Goal: Communication & Community: Answer question/provide support

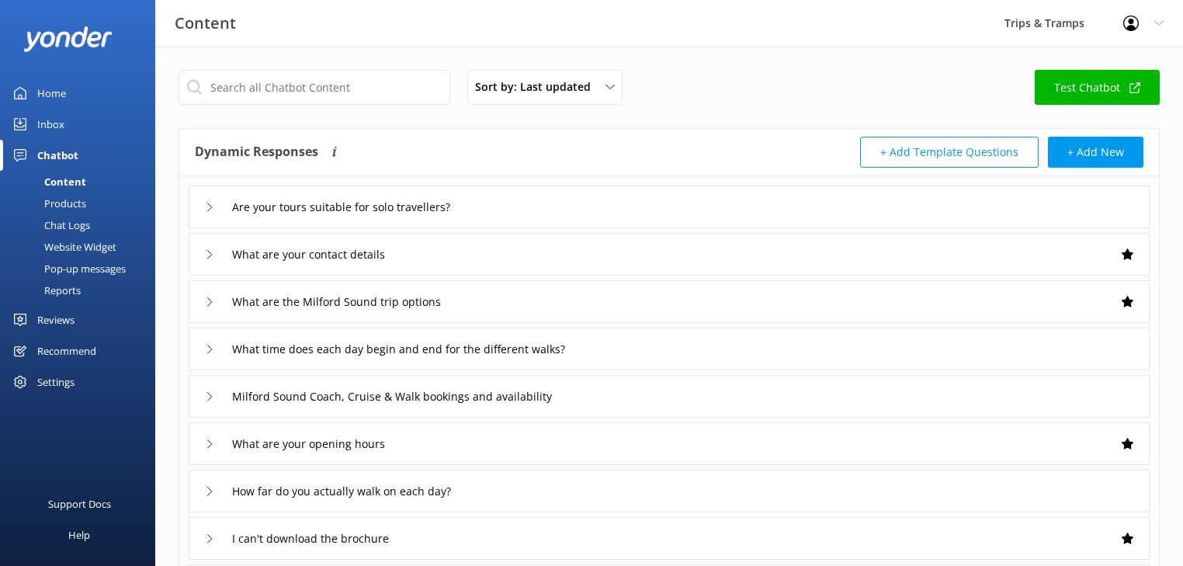
click at [50, 90] on div "Home" at bounding box center [51, 93] width 29 height 31
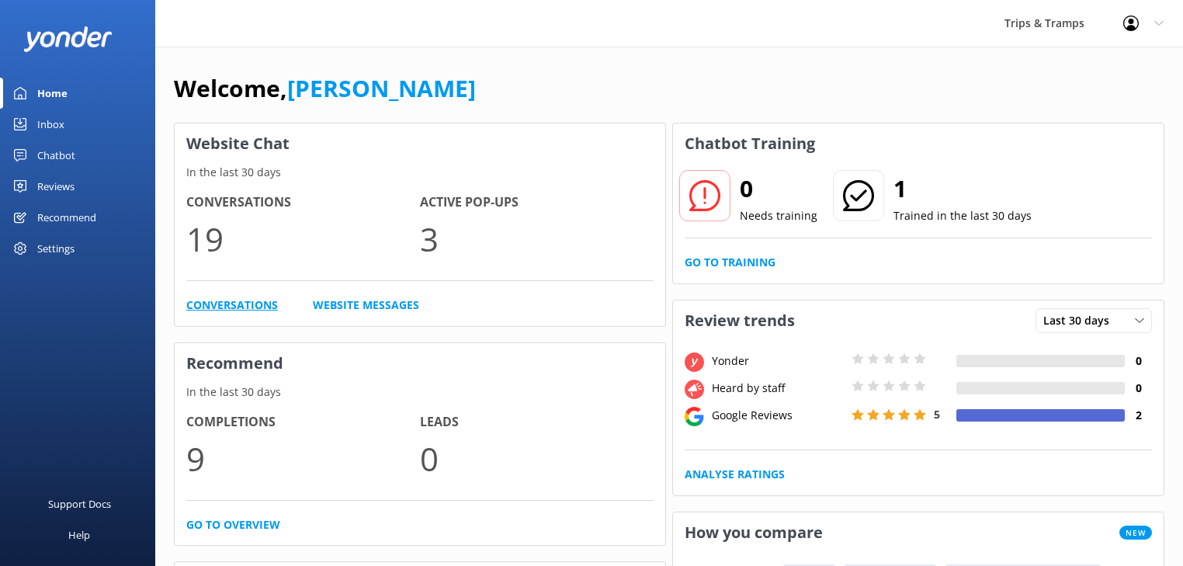
click at [220, 301] on link "Conversations" at bounding box center [232, 304] width 92 height 17
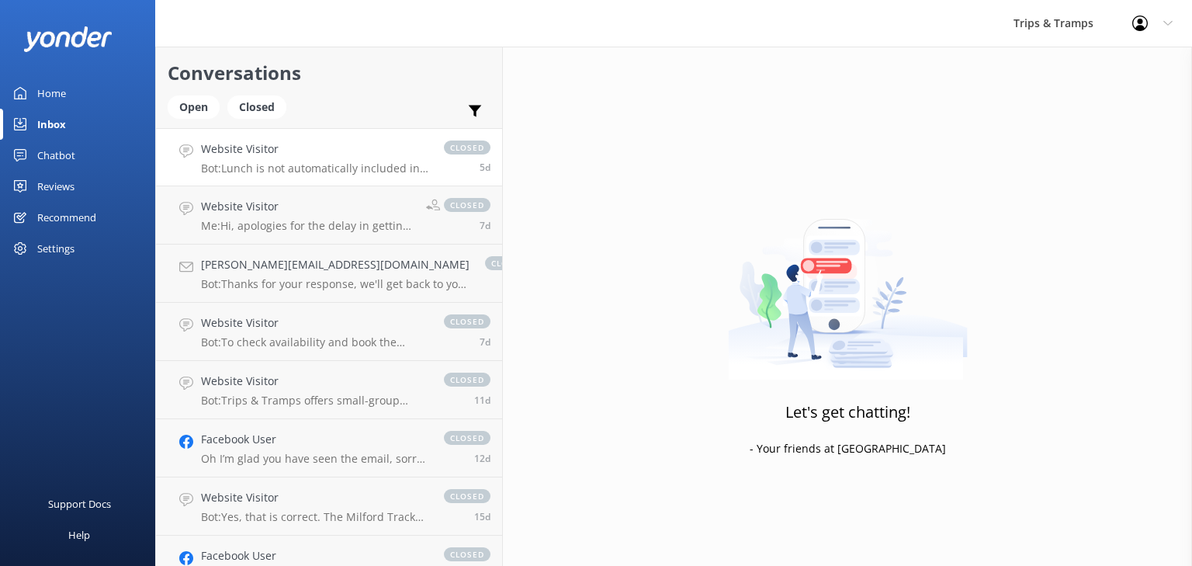
click at [312, 166] on p "Bot: Lunch is not automatically included in the Milford Track Guided Walk & Boa…" at bounding box center [314, 168] width 227 height 14
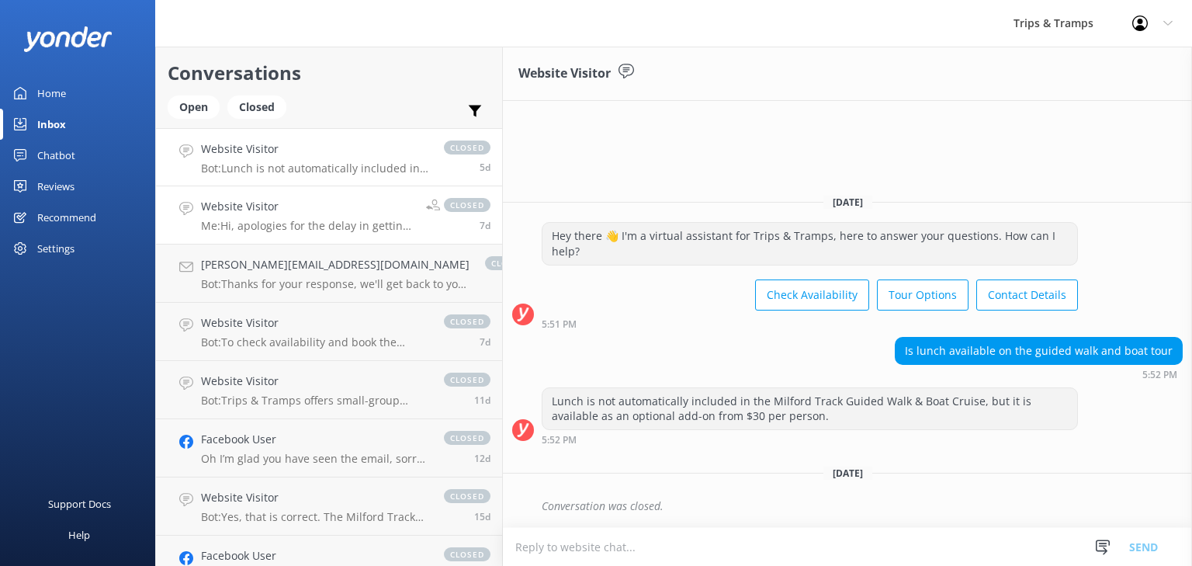
click at [310, 209] on h4 "Website Visitor" at bounding box center [307, 206] width 213 height 17
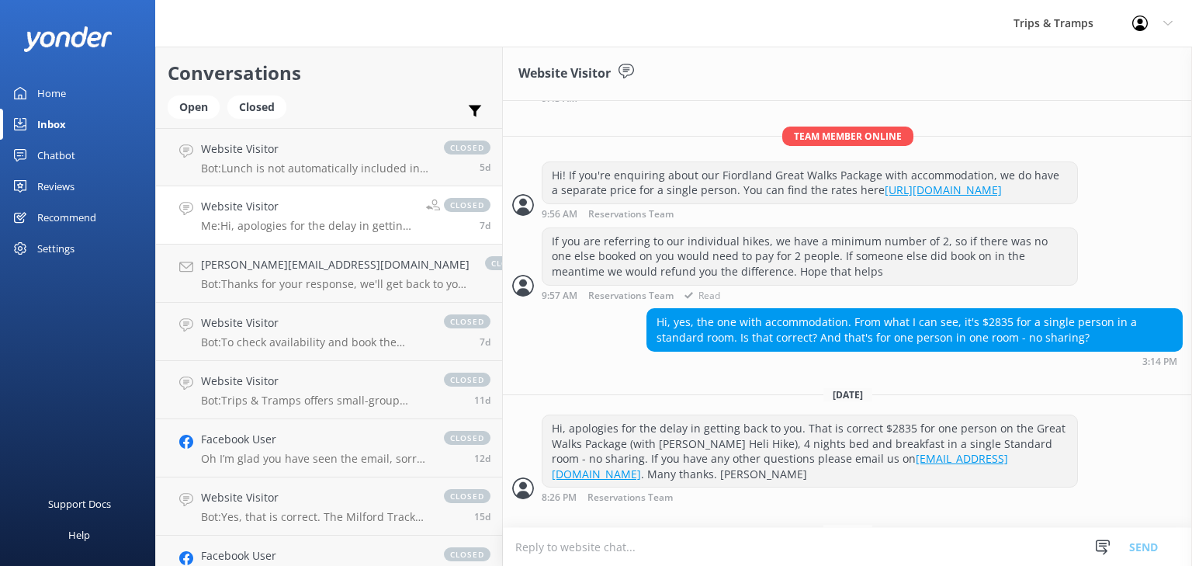
scroll to position [286, 0]
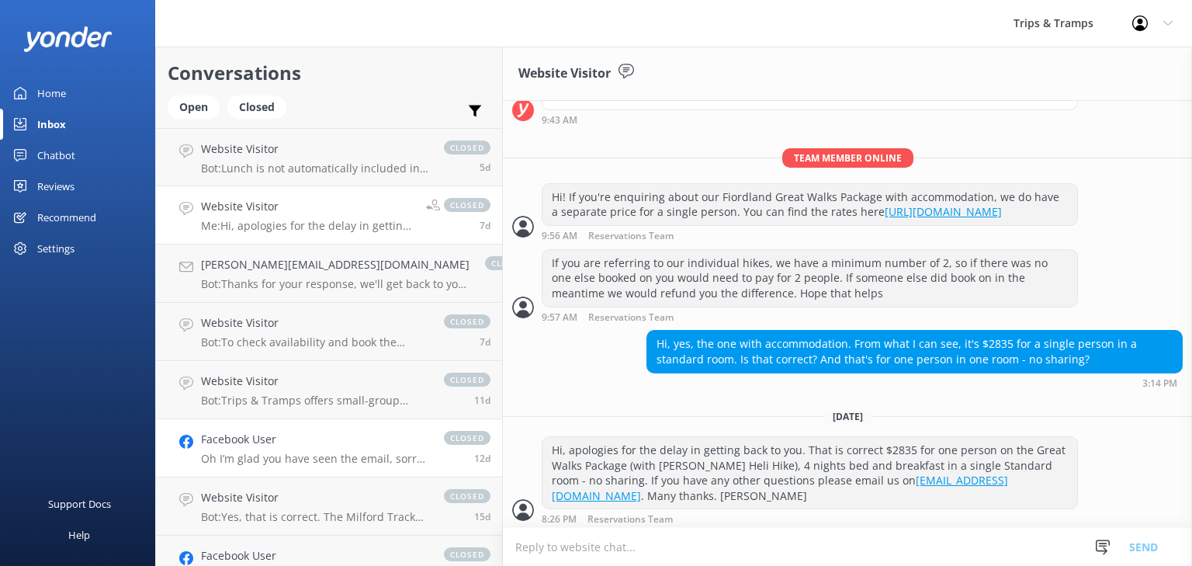
click at [334, 451] on div "Facebook User Oh I’m glad you have seen the email, sorry we were unable to call…" at bounding box center [314, 448] width 227 height 34
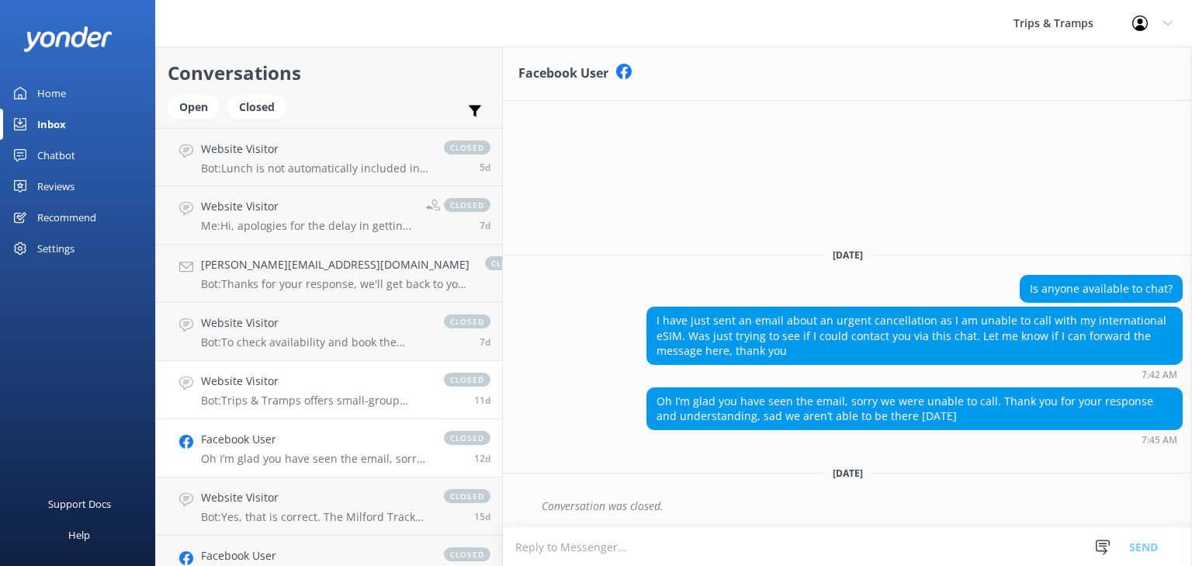
click at [304, 404] on p "Bot: Trips & Tramps offers small-group nature experiences throughout [GEOGRAPHI…" at bounding box center [314, 400] width 227 height 14
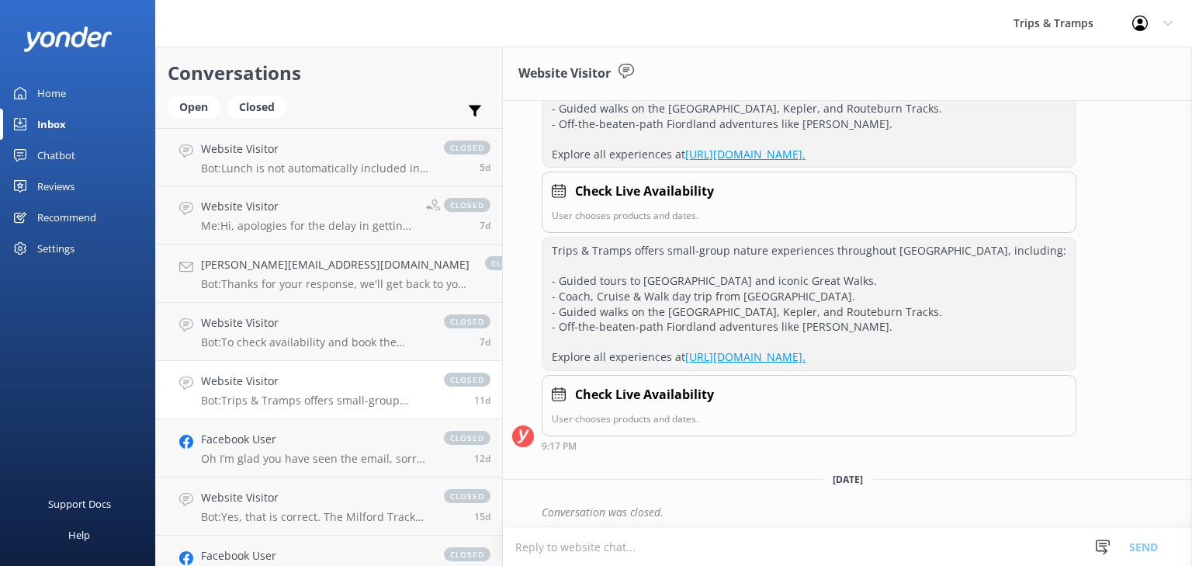
scroll to position [633, 0]
click at [304, 336] on p "Bot: To check availability and book the Milford Sound Coach, Cruise & Walk tour…" at bounding box center [314, 342] width 227 height 14
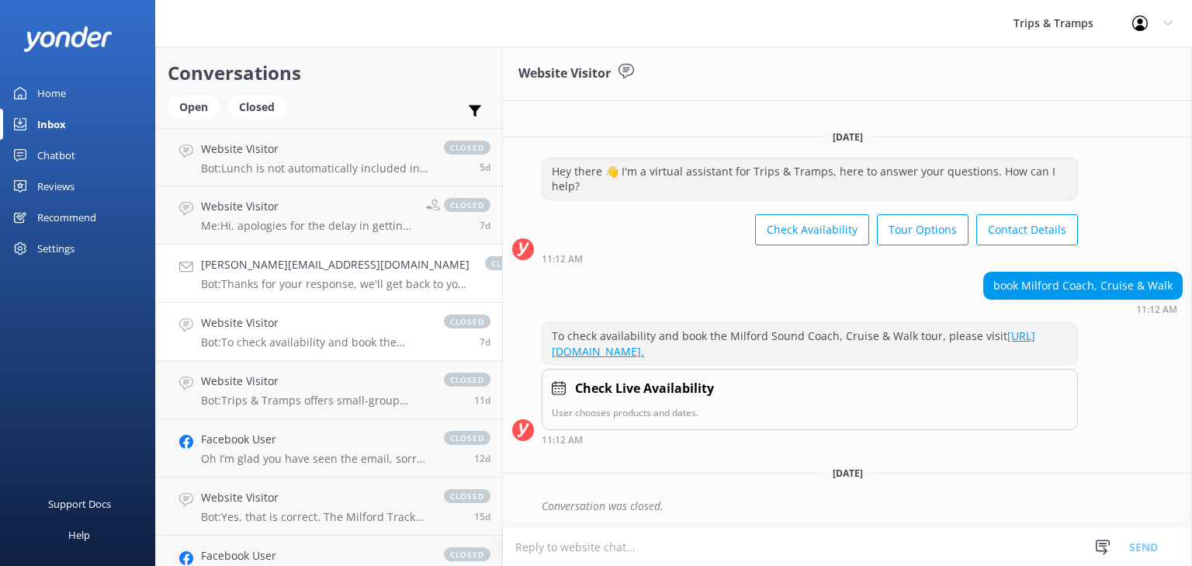
click at [307, 282] on p "Bot: Thanks for your response, we'll get back to you as soon as we can during o…" at bounding box center [335, 284] width 268 height 14
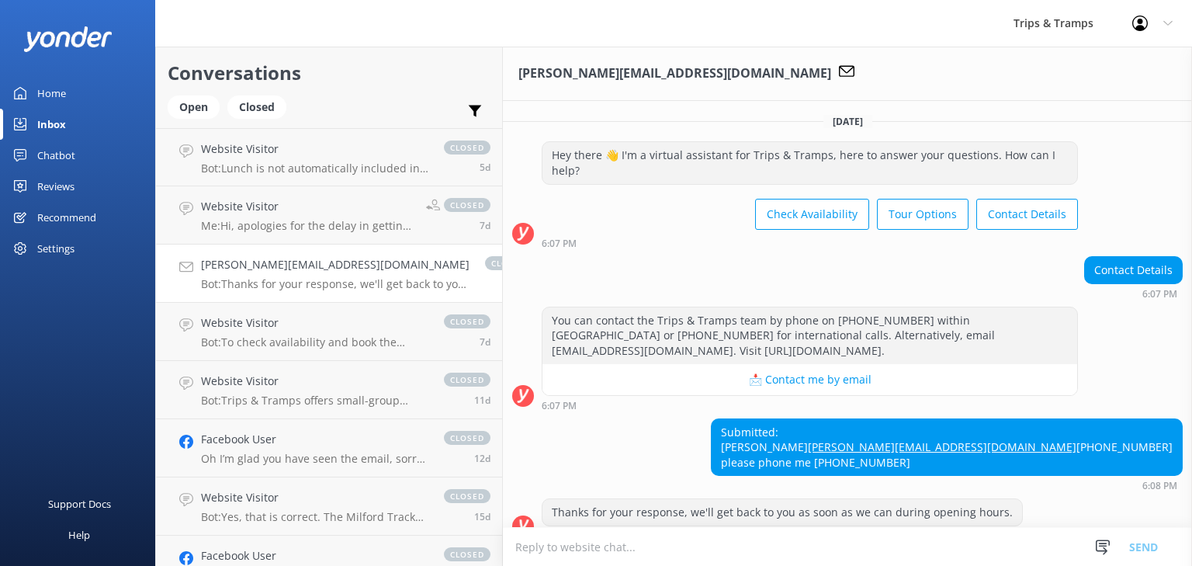
scroll to position [109, 0]
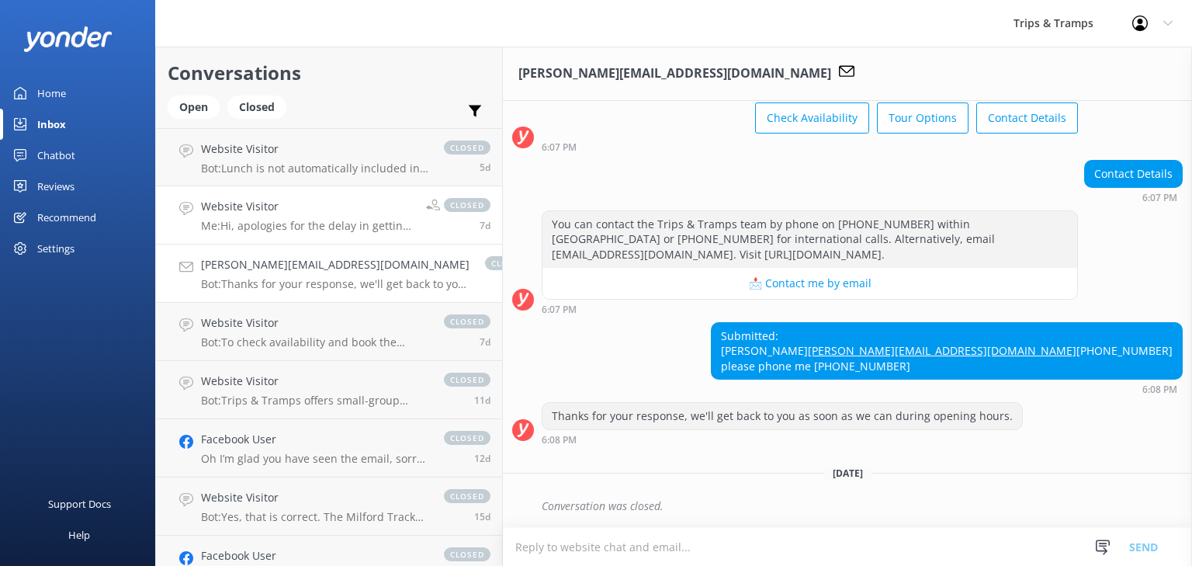
click at [302, 233] on link "Website Visitor Me: Hi, apologies for the delay in getting back to you. That is…" at bounding box center [329, 215] width 346 height 58
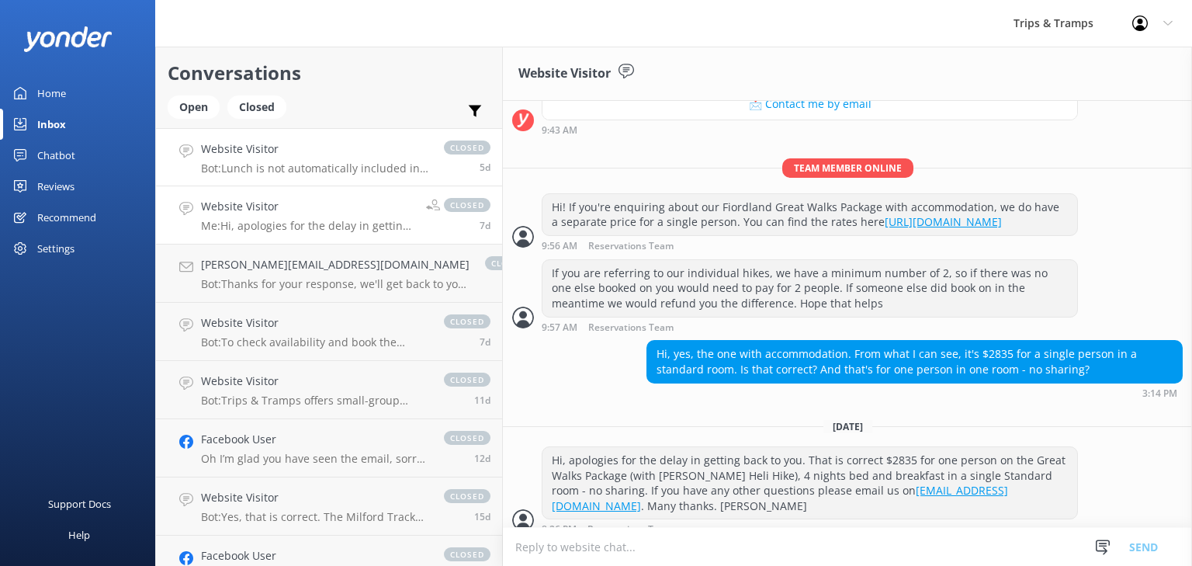
scroll to position [348, 0]
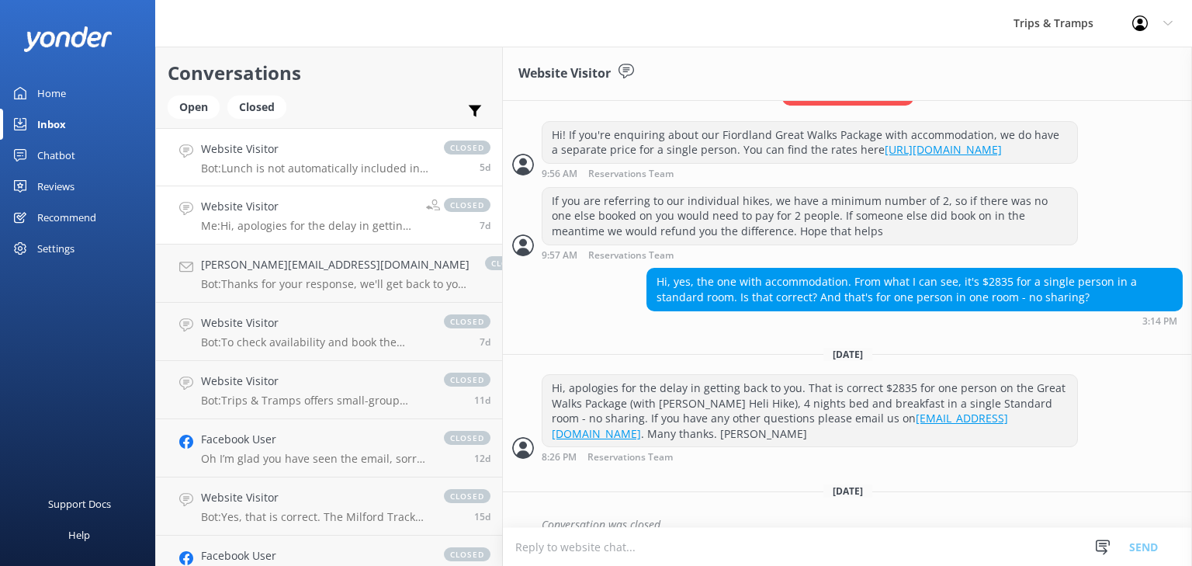
click at [304, 175] on link "Website Visitor Bot: Lunch is not automatically included in the Milford Track G…" at bounding box center [329, 157] width 346 height 58
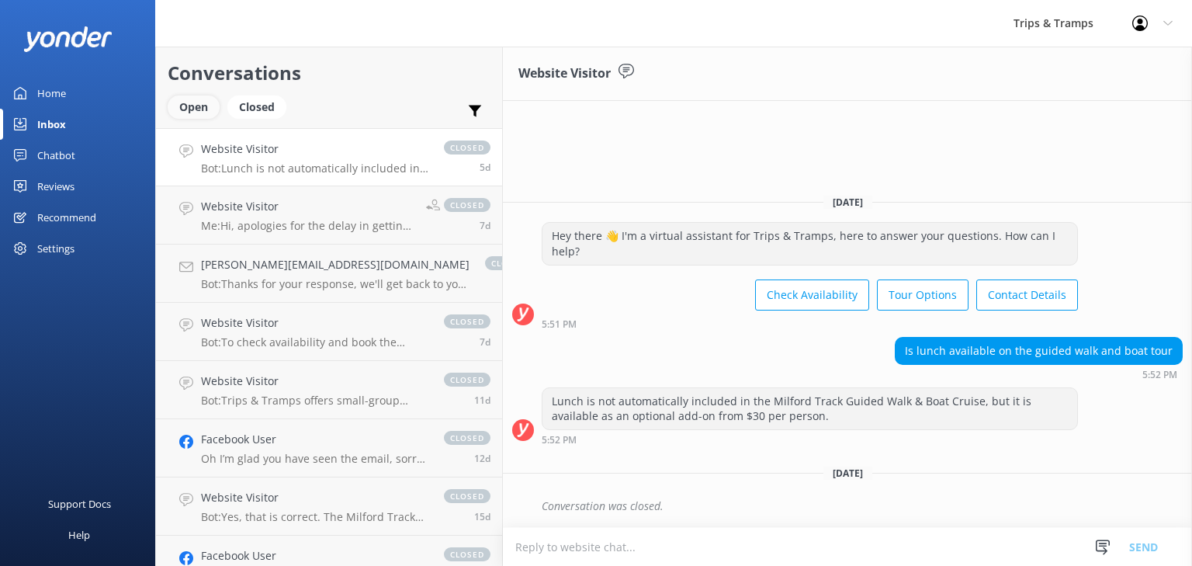
click at [204, 107] on div "Open" at bounding box center [194, 106] width 52 height 23
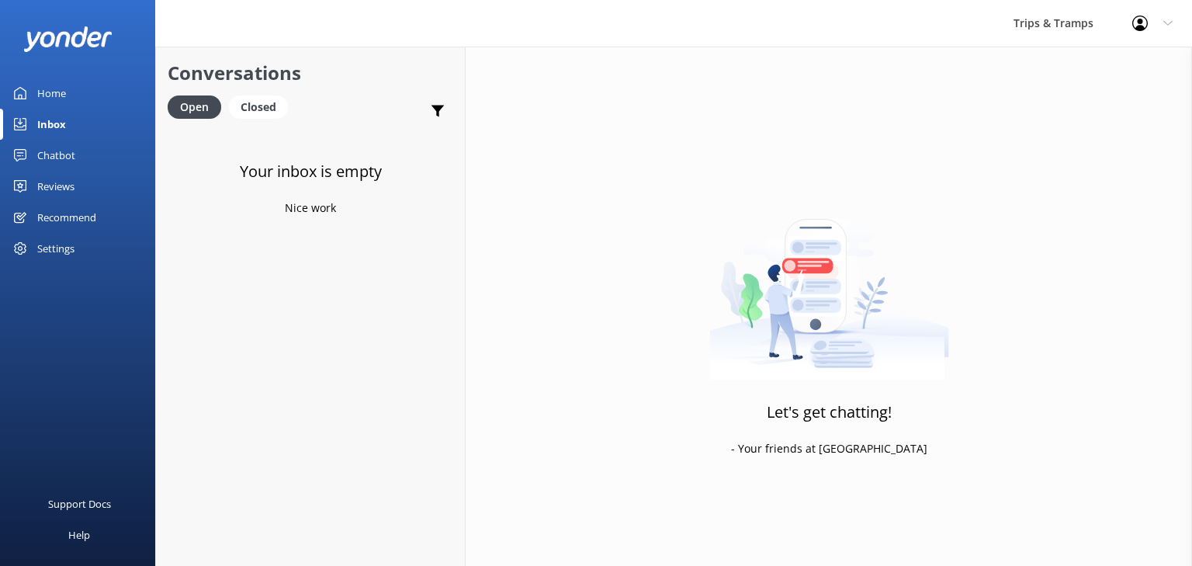
click at [61, 95] on div "Home" at bounding box center [51, 93] width 29 height 31
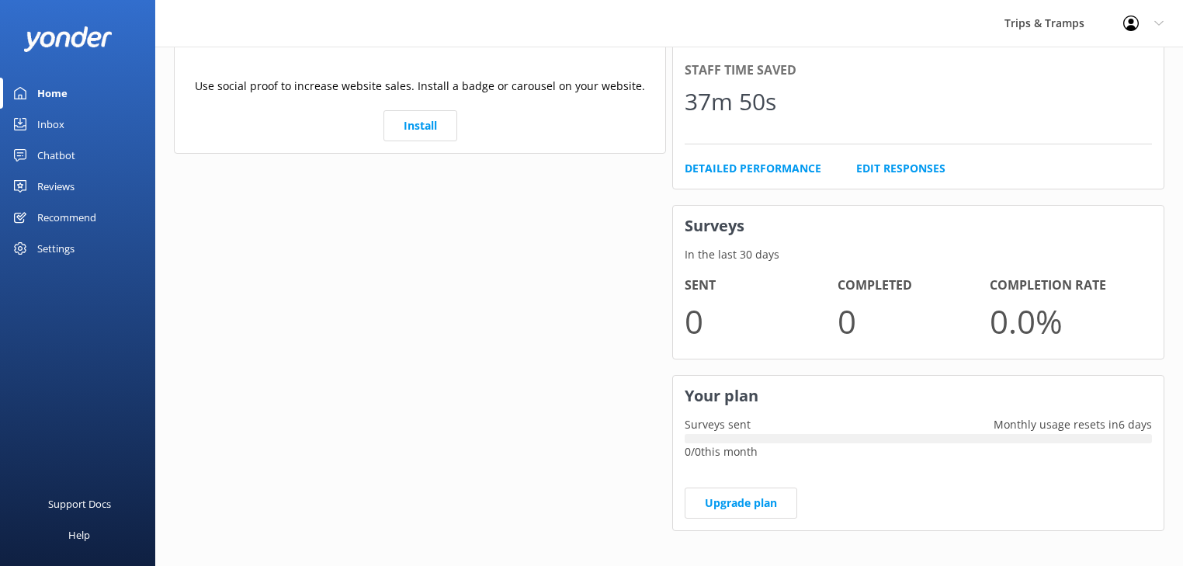
scroll to position [898, 0]
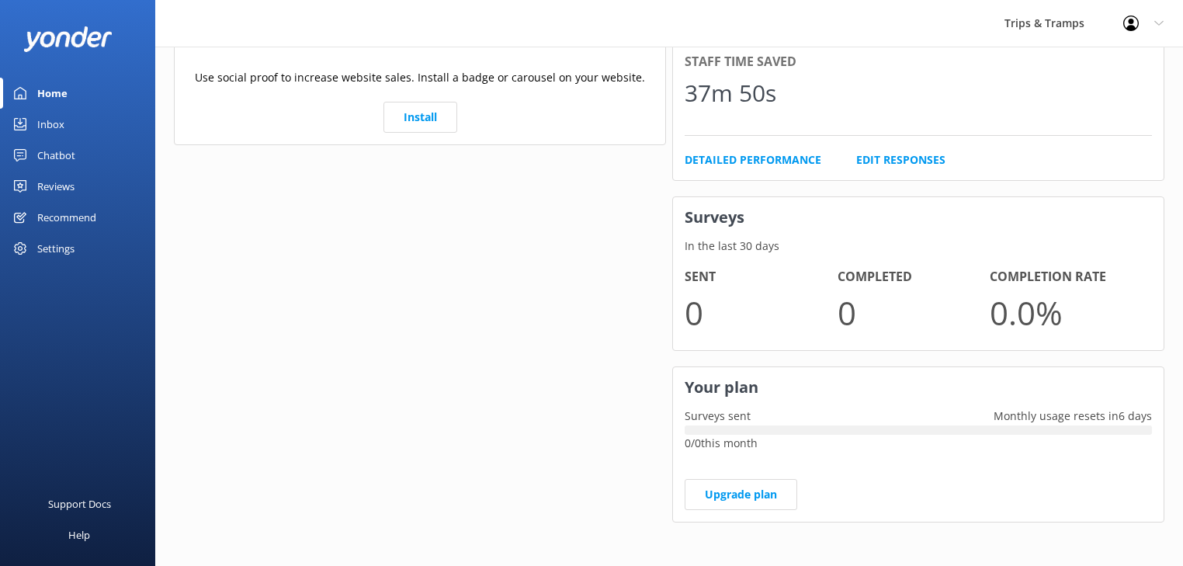
click at [59, 88] on div "Home" at bounding box center [52, 93] width 30 height 31
click at [46, 94] on div "Home" at bounding box center [52, 93] width 30 height 31
click at [59, 120] on div "Inbox" at bounding box center [50, 124] width 27 height 31
